Goal: Task Accomplishment & Management: Complete application form

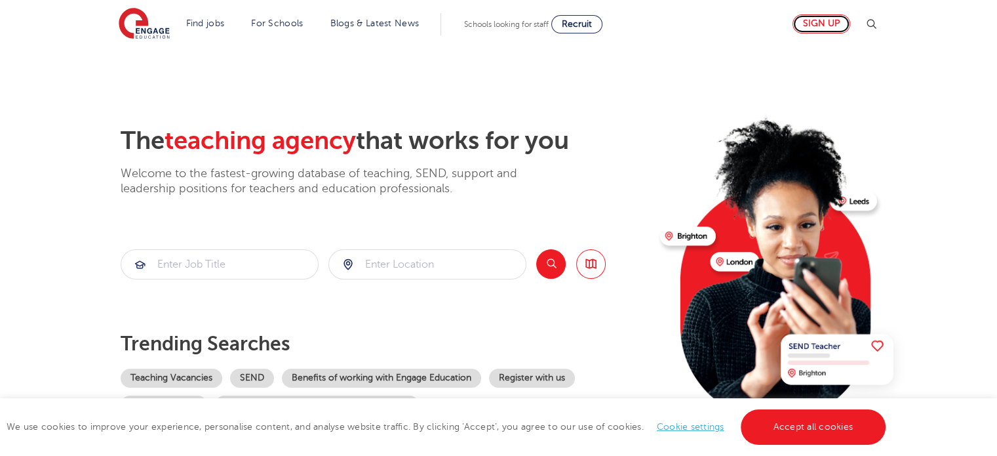
click at [816, 26] on link "Sign up" at bounding box center [822, 23] width 58 height 19
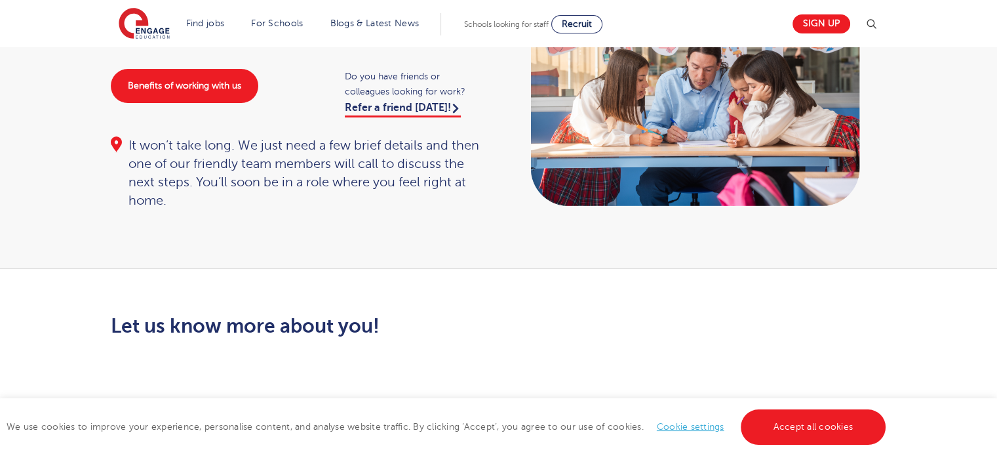
scroll to position [136, 0]
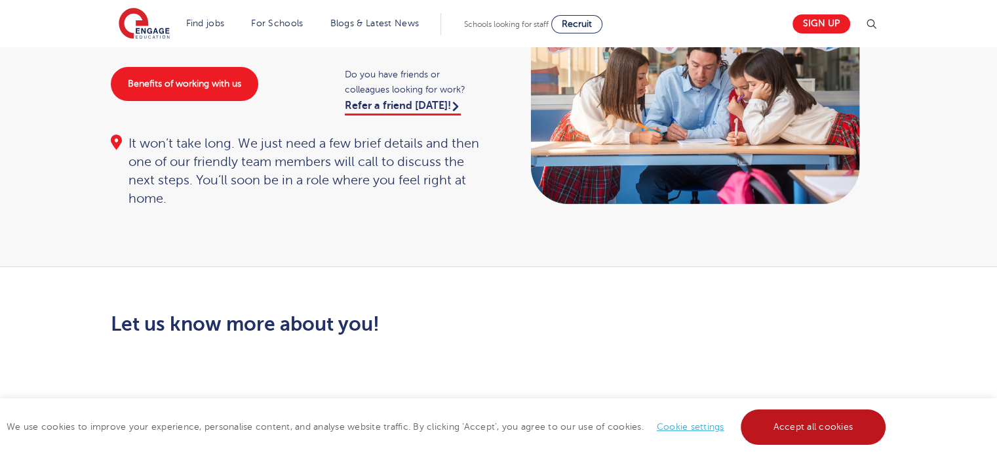
click at [799, 427] on link "Accept all cookies" at bounding box center [814, 426] width 146 height 35
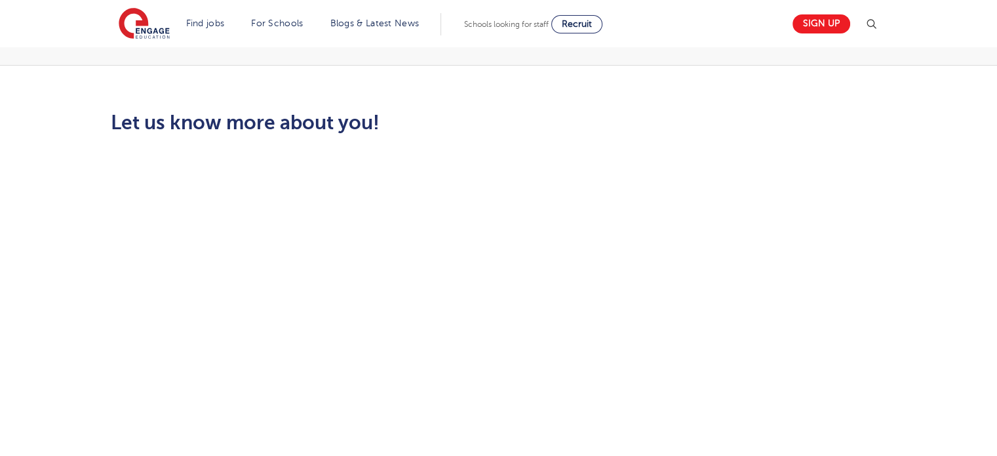
scroll to position [336, 0]
